Goal: Task Accomplishment & Management: Manage account settings

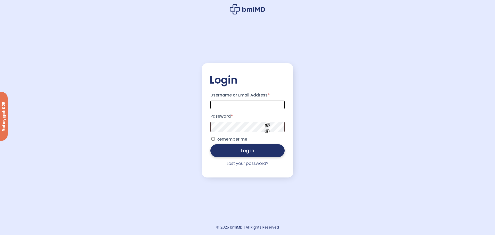
type input "**********"
click at [237, 152] on button "Log in" at bounding box center [248, 150] width 74 height 13
click at [243, 150] on button "Log in" at bounding box center [248, 150] width 74 height 13
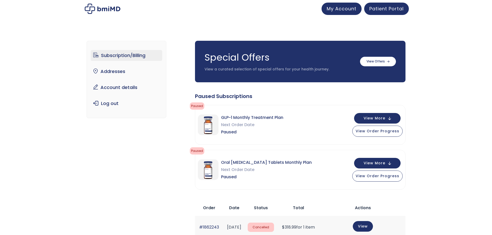
click at [235, 151] on div "Special Offers View a curated selection of special offers for your health journ…" at bounding box center [300, 205] width 210 height 328
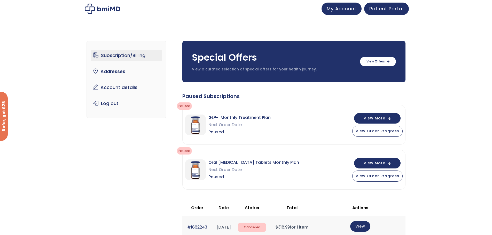
click at [128, 163] on div "Subscription/Billing bmiRewards Addresses Account details Submit a Review Log o…" at bounding box center [245, 220] width 319 height 381
click at [340, 8] on span "My Account" at bounding box center [341, 8] width 30 height 6
click at [112, 105] on link "Log out" at bounding box center [126, 103] width 71 height 11
